Goal: Use online tool/utility: Utilize a website feature to perform a specific function

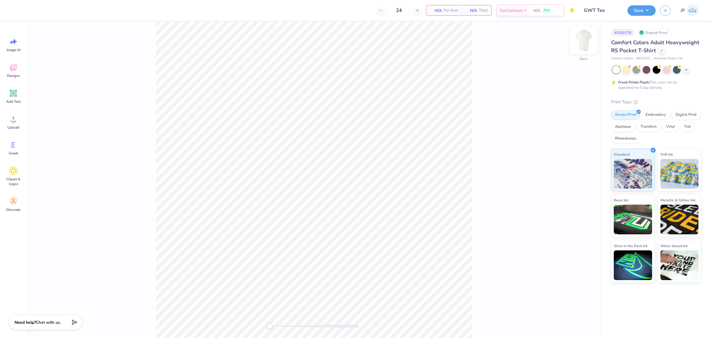
click at [586, 45] on img at bounding box center [584, 41] width 24 height 24
click at [18, 124] on div "Upload" at bounding box center [13, 122] width 21 height 22
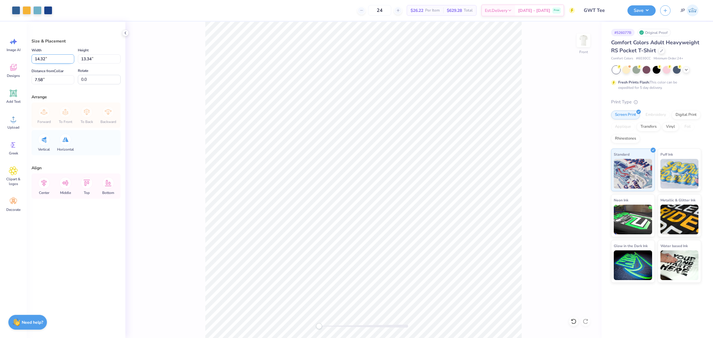
click at [47, 60] on input "14.32" at bounding box center [53, 58] width 43 height 9
type input "11.00"
type input "10.25"
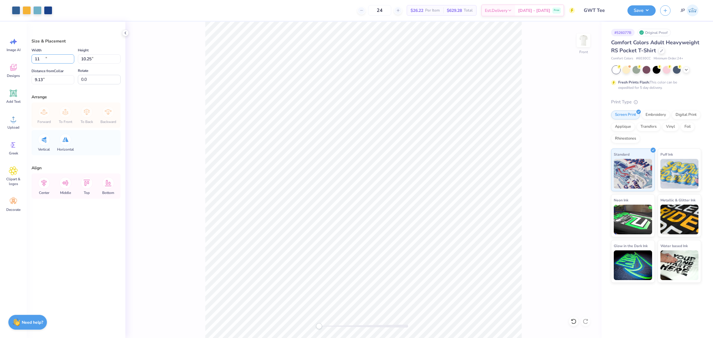
type input "9.13"
click at [38, 84] on input "9.13" at bounding box center [53, 79] width 43 height 9
click at [38, 83] on input "9.13" at bounding box center [53, 79] width 43 height 9
type input "3"
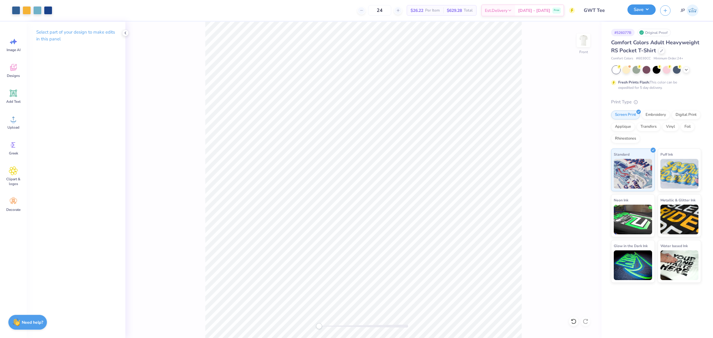
click at [645, 10] on button "Save" at bounding box center [642, 9] width 28 height 10
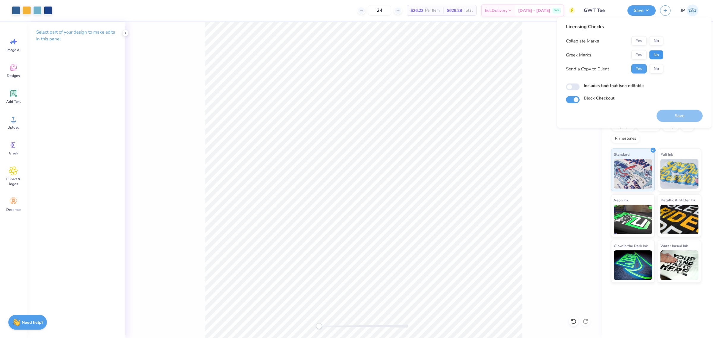
click at [656, 53] on button "No" at bounding box center [656, 55] width 14 height 10
drag, startPoint x: 653, startPoint y: 40, endPoint x: 592, endPoint y: 29, distance: 62.0
click at [653, 40] on button "No" at bounding box center [656, 41] width 14 height 10
click at [678, 112] on button "Save" at bounding box center [680, 116] width 46 height 12
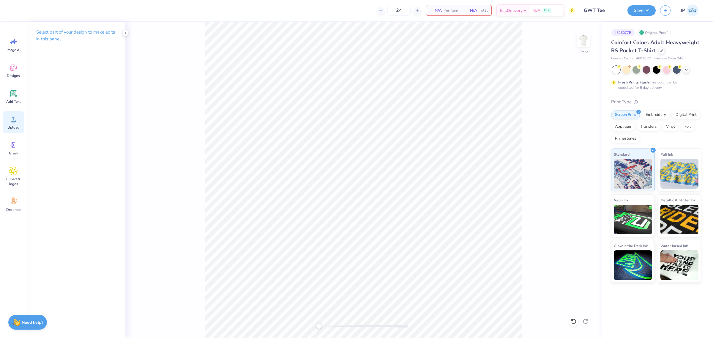
click at [10, 123] on icon at bounding box center [13, 119] width 9 height 9
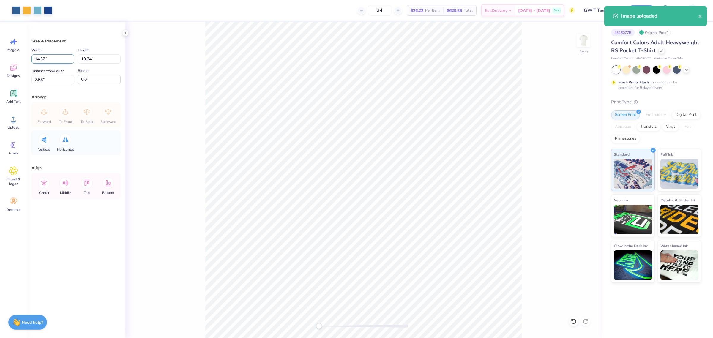
click at [58, 58] on input "14.32" at bounding box center [53, 58] width 43 height 9
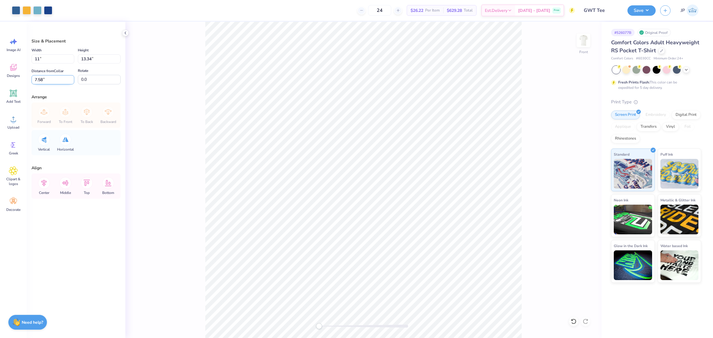
drag, startPoint x: 60, startPoint y: 82, endPoint x: 51, endPoint y: 79, distance: 9.1
click at [9, 67] on div "Art colors 24 $26.22 Per Item $629.28 Total Est. Delivery [DATE] - [DATE] Free …" at bounding box center [356, 169] width 713 height 338
click at [51, 79] on input "7.58" at bounding box center [53, 79] width 43 height 9
type input "11.00"
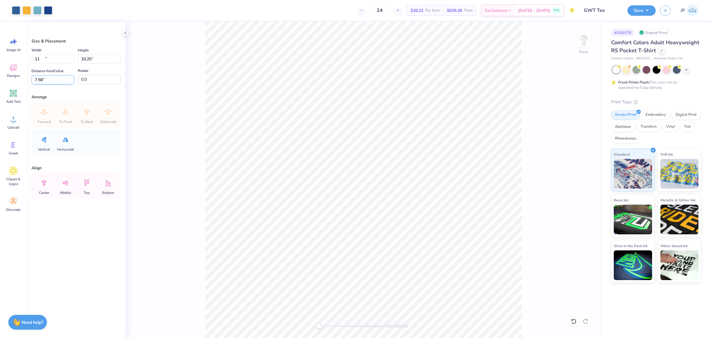
type input "10.25"
click at [51, 79] on input "9.13" at bounding box center [53, 79] width 43 height 9
type input "3"
click at [49, 84] on input "9.13" at bounding box center [53, 79] width 43 height 9
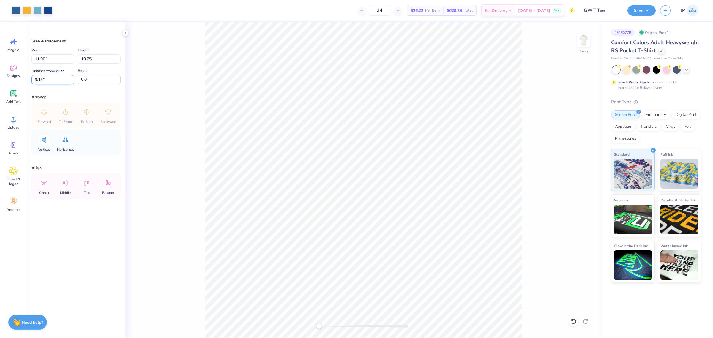
click at [49, 84] on input "9.13" at bounding box center [53, 79] width 43 height 9
type input "3"
click at [42, 59] on input "11.00" at bounding box center [53, 58] width 43 height 9
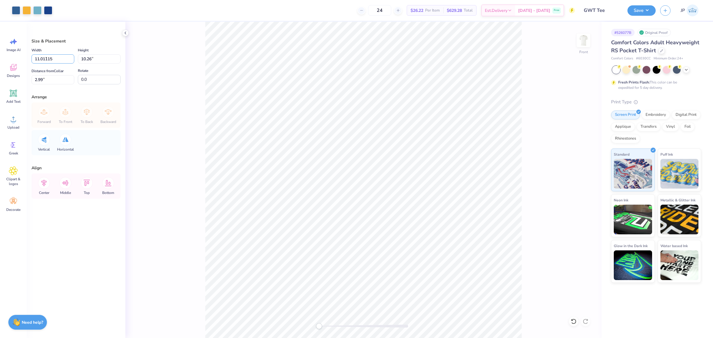
type input "11.01"
type input "10.26"
click at [52, 82] on input "2.99" at bounding box center [53, 79] width 43 height 9
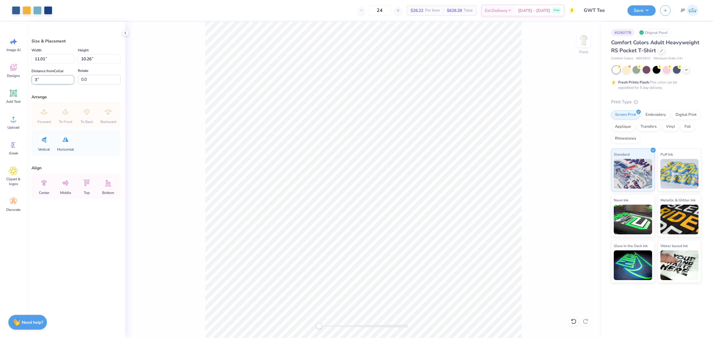
type input "3"
drag, startPoint x: 47, startPoint y: 77, endPoint x: 23, endPoint y: 77, distance: 24.1
click at [24, 77] on div "Art colors 24 $26.22 Per Item $629.28 Total Est. Delivery [DATE] - [DATE] Free …" at bounding box center [356, 169] width 713 height 338
drag, startPoint x: 58, startPoint y: 58, endPoint x: 0, endPoint y: 54, distance: 58.1
click at [0, 54] on div "Art colors 24 $26.22 Per Item $629.28 Total Est. Delivery [DATE] - [DATE] Free …" at bounding box center [356, 169] width 713 height 338
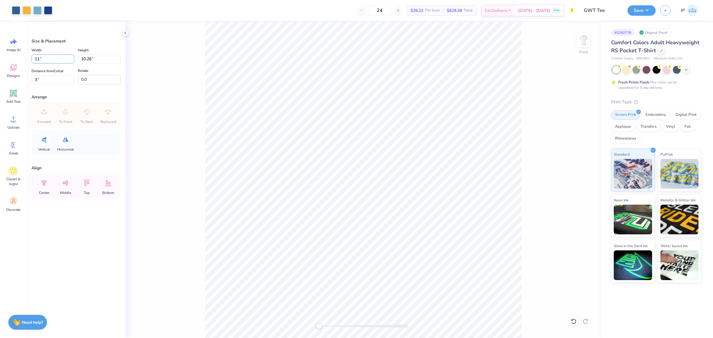
type input "11.5"
drag, startPoint x: 53, startPoint y: 80, endPoint x: 24, endPoint y: 78, distance: 28.6
click at [24, 78] on div "Art colors 24 $26.22 Per Item $629.28 Total Est. Delivery [DATE] - [DATE] Free …" at bounding box center [356, 169] width 713 height 338
type input "3"
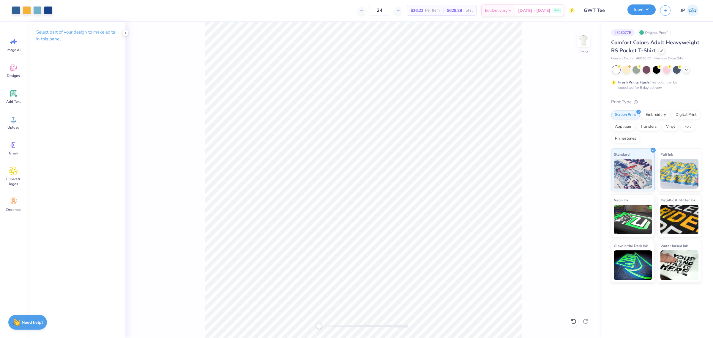
click at [648, 8] on button "Save" at bounding box center [642, 9] width 28 height 10
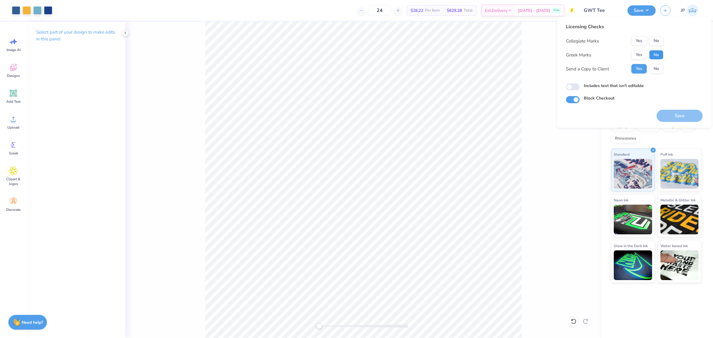
click at [658, 53] on button "No" at bounding box center [656, 55] width 14 height 10
click at [656, 45] on div "Collegiate Marks Yes No Greek Marks Yes No Send a Copy to Client Yes No" at bounding box center [614, 54] width 97 height 37
click at [664, 39] on div "Licensing Checks Collegiate Marks Yes No Greek Marks Yes No Send a Copy to Clie…" at bounding box center [634, 63] width 137 height 80
click at [660, 39] on button "No" at bounding box center [656, 41] width 14 height 10
click at [681, 114] on button "Save" at bounding box center [680, 116] width 46 height 12
